Goal: Connect with others: Establish contact or relationships with other users

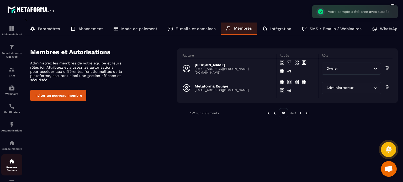
click at [9, 167] on div "Réseaux Sociaux" at bounding box center [11, 164] width 21 height 13
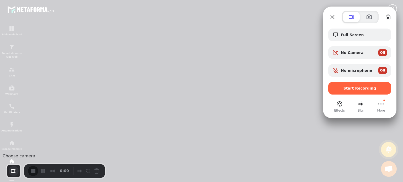
click at [13, 170] on button "Choose camera" at bounding box center [14, 171] width 10 height 10
click at [37, 159] on span "Avatar" at bounding box center [40, 156] width 14 height 5
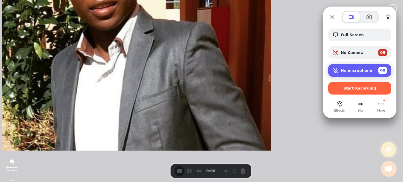
click at [355, 66] on div "No microphone Off" at bounding box center [359, 70] width 63 height 13
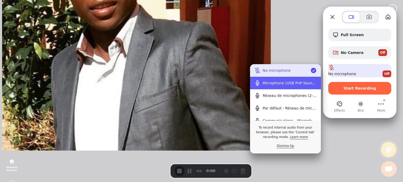
click at [295, 82] on div "Microphone (USB PnP Sound Device)" at bounding box center [290, 83] width 54 height 4
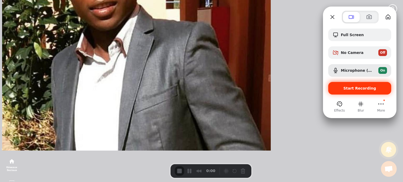
click at [354, 85] on div "Start Recording" at bounding box center [359, 88] width 63 height 13
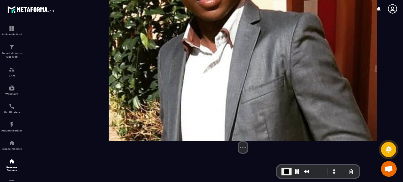
drag, startPoint x: 24, startPoint y: 139, endPoint x: 135, endPoint y: 158, distance: 112.3
click at [135, 141] on img at bounding box center [243, 7] width 269 height 269
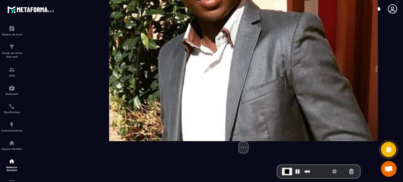
click at [135, 141] on img at bounding box center [243, 7] width 269 height 269
click at [228, 151] on button "Camera off" at bounding box center [231, 148] width 6 height 6
